Goal: Check status

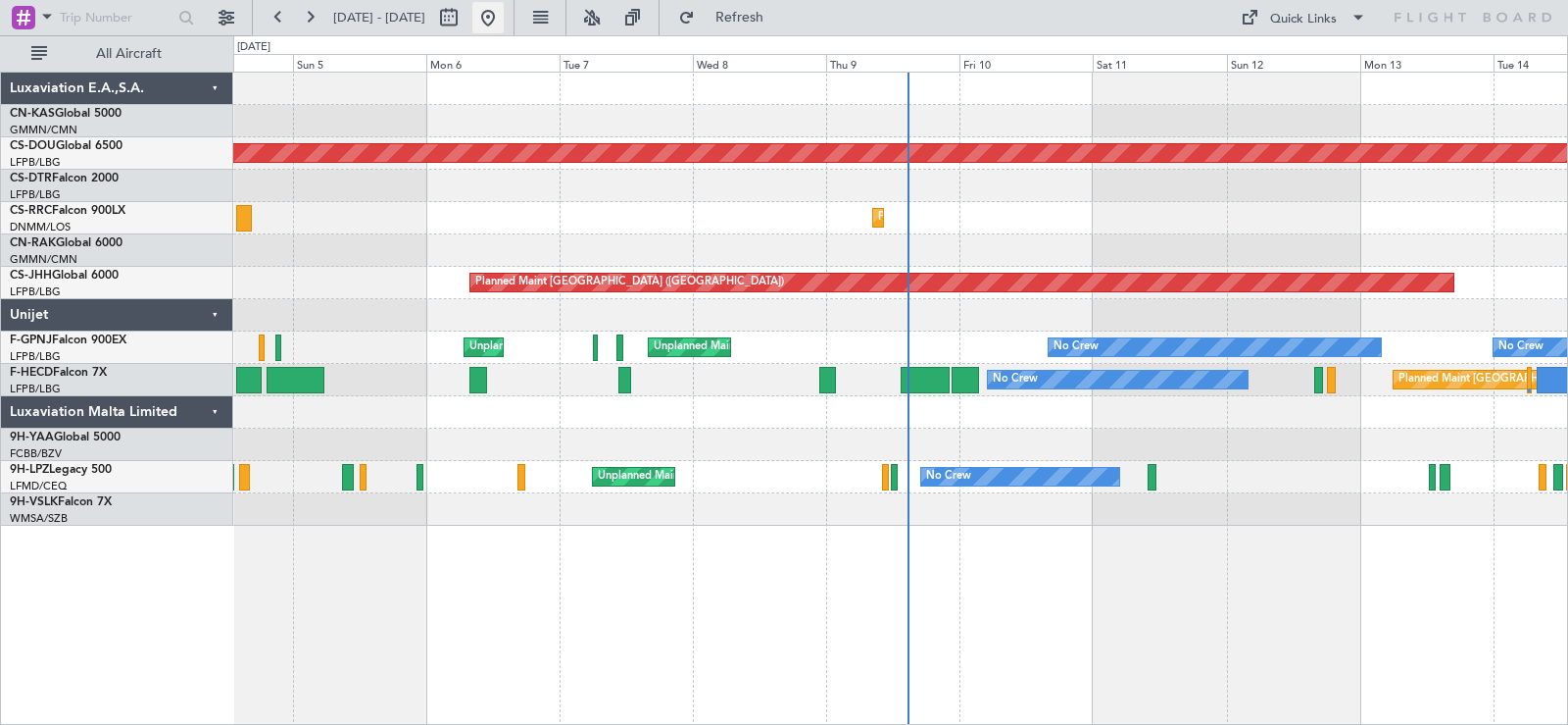
click at [504, 13] on button at bounding box center [488, 18] width 31 height 31
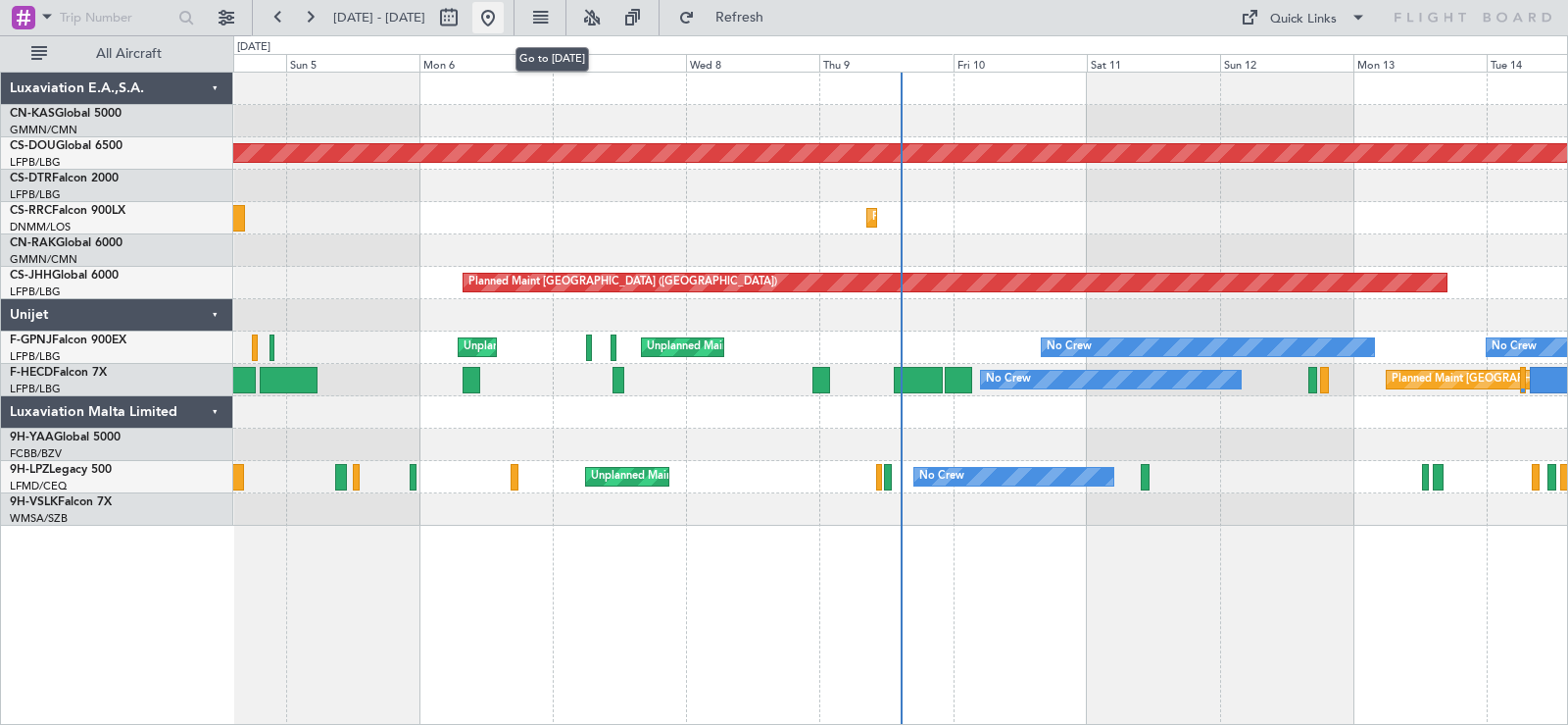
click at [504, 24] on button at bounding box center [488, 18] width 31 height 31
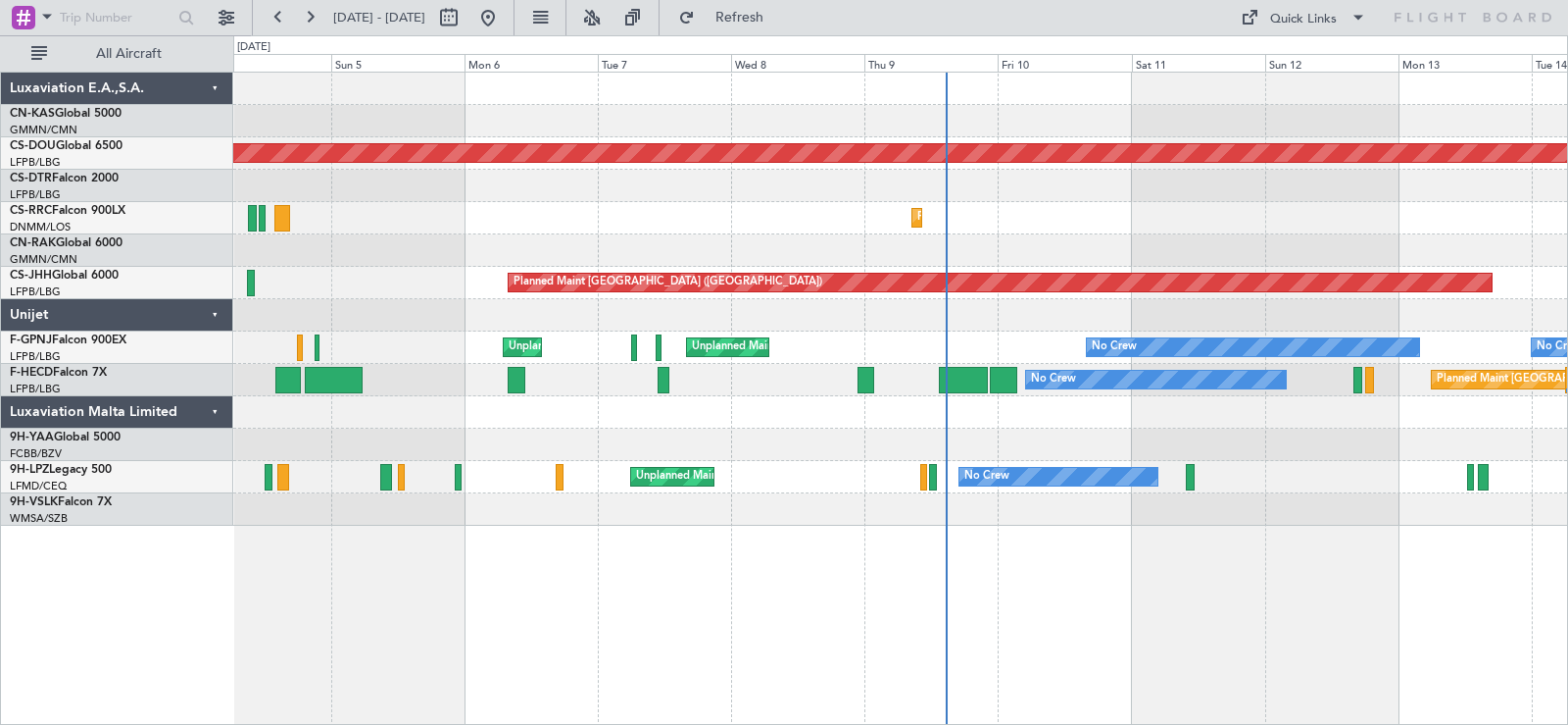
click at [481, 241] on div "Planned Maint London ([GEOGRAPHIC_DATA]) Planned Maint [GEOGRAPHIC_DATA] ([PERS…" at bounding box center [900, 299] width 1334 height 453
click at [504, 23] on button at bounding box center [488, 18] width 31 height 31
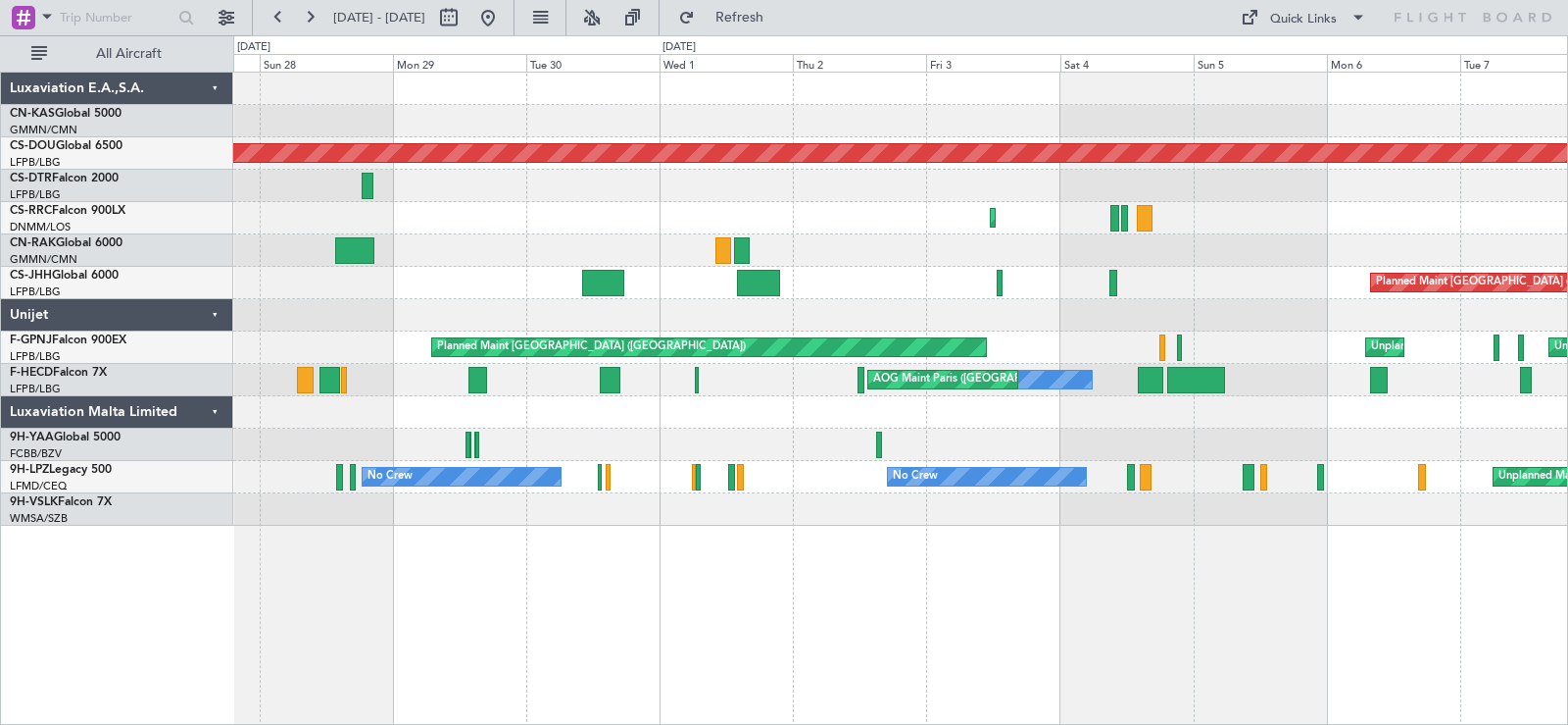
click at [1307, 234] on div at bounding box center [900, 250] width 1334 height 32
click at [1195, 113] on div "Planned Maint London ([GEOGRAPHIC_DATA]) [GEOGRAPHIC_DATA] ([GEOGRAPHIC_DATA]) …" at bounding box center [900, 299] width 1334 height 453
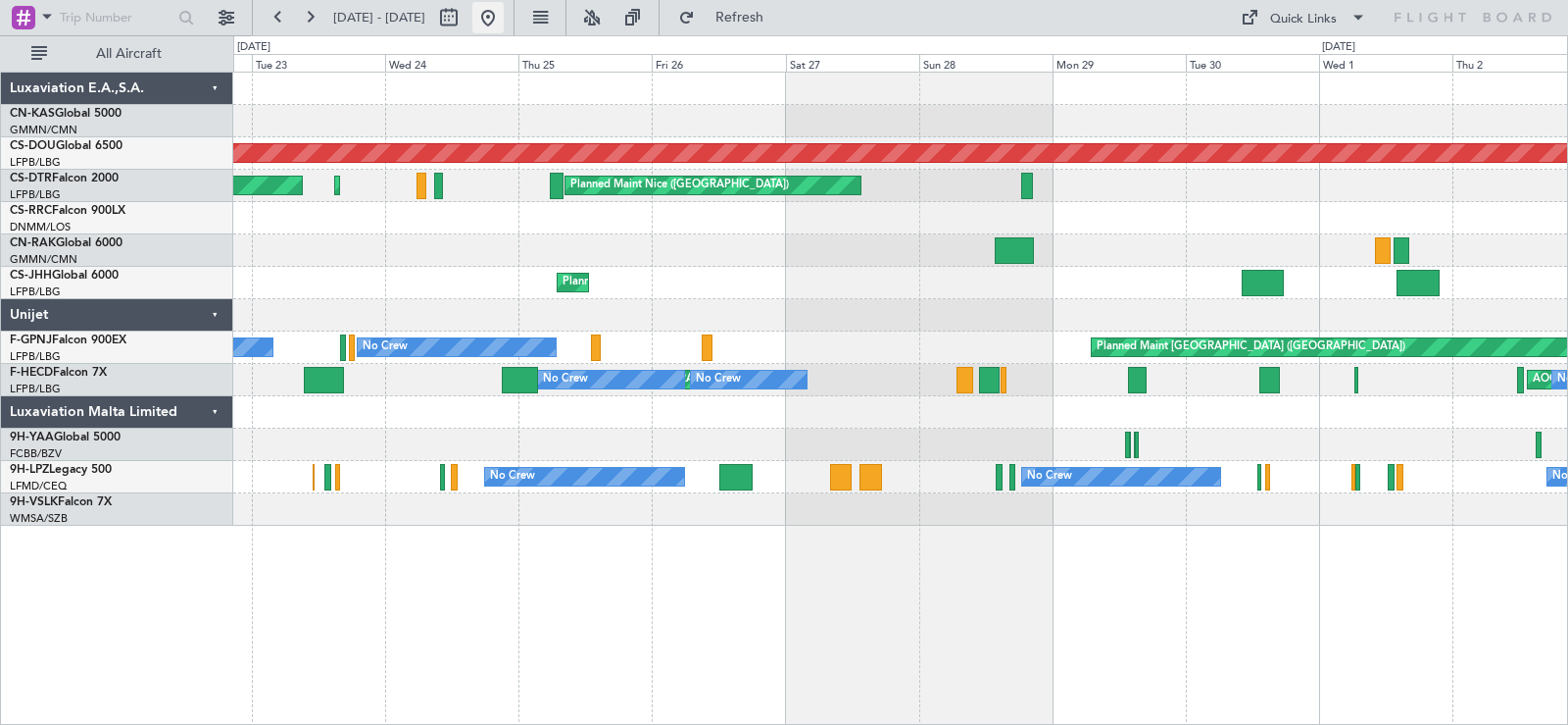
click at [504, 22] on button at bounding box center [488, 18] width 31 height 31
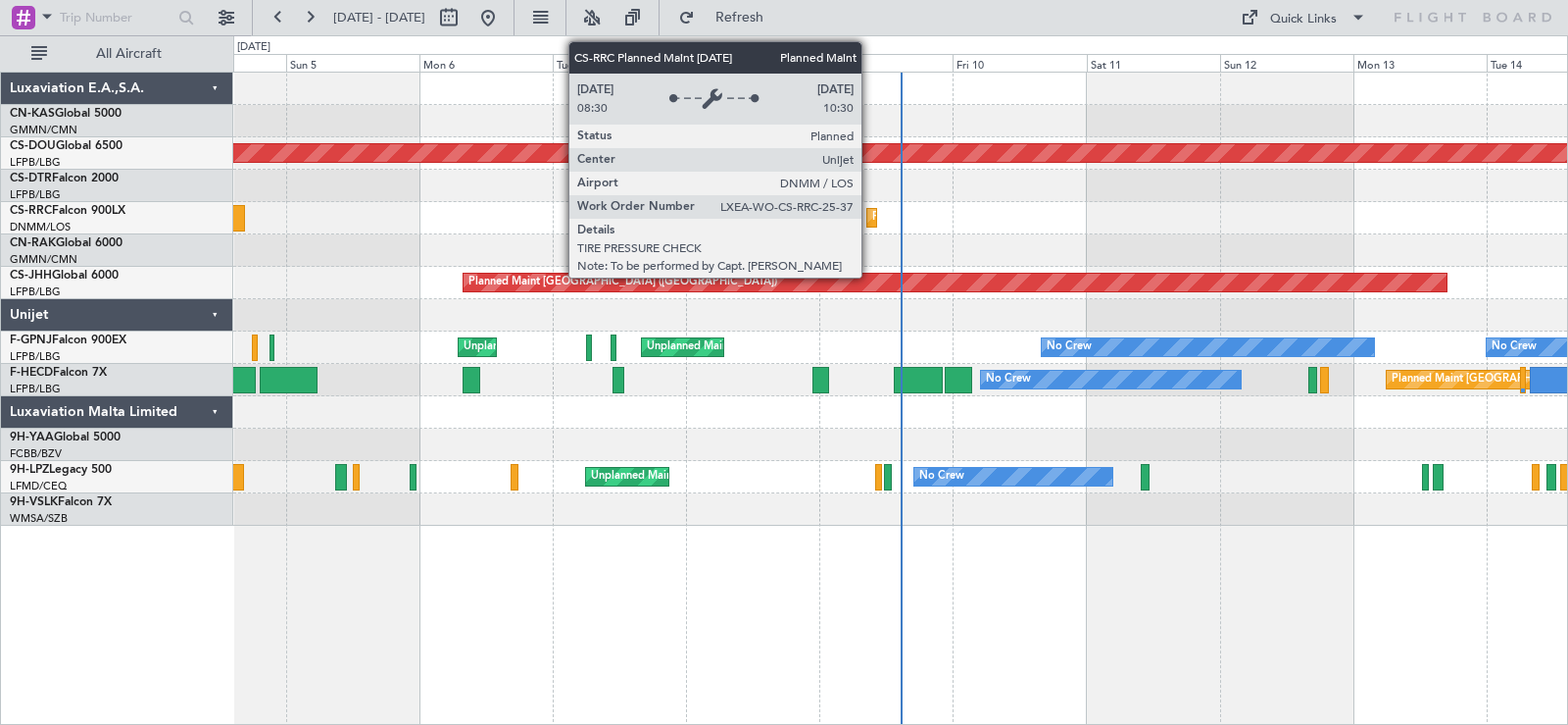
click at [871, 213] on div "Planned Maint Lagos ([PERSON_NAME])" at bounding box center [873, 218] width 10 height 18
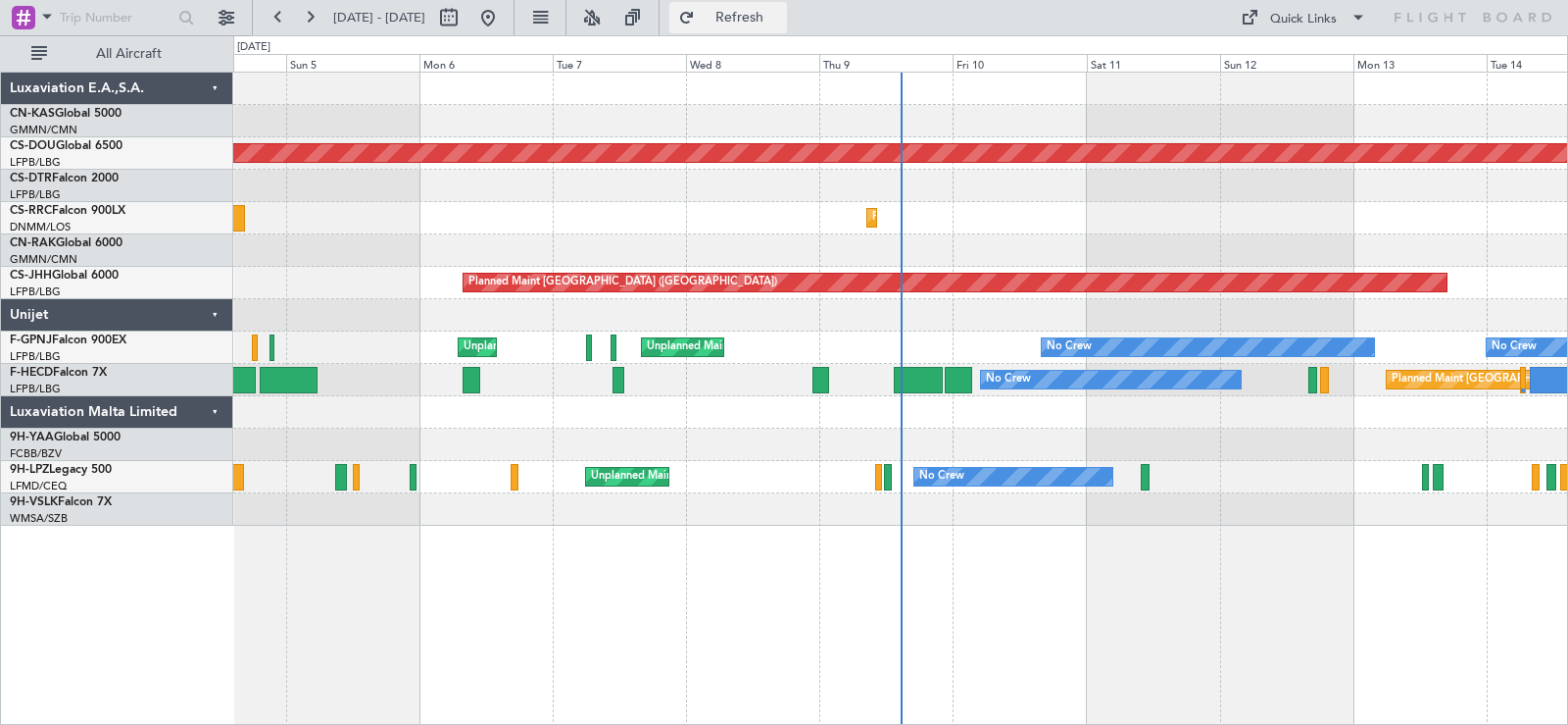
click at [782, 18] on span "Refresh" at bounding box center [740, 18] width 82 height 14
click at [1011, 226] on div "Planned Maint Lagos ([PERSON_NAME]) Planned Maint [GEOGRAPHIC_DATA] ([PERSON_NA…" at bounding box center [900, 218] width 1334 height 32
click at [504, 30] on button at bounding box center [488, 18] width 31 height 31
click at [1516, 479] on div "No Crew [GEOGRAPHIC_DATA] ([GEOGRAPHIC_DATA]) No Crew" at bounding box center [900, 477] width 1334 height 32
